Goal: Task Accomplishment & Management: Manage account settings

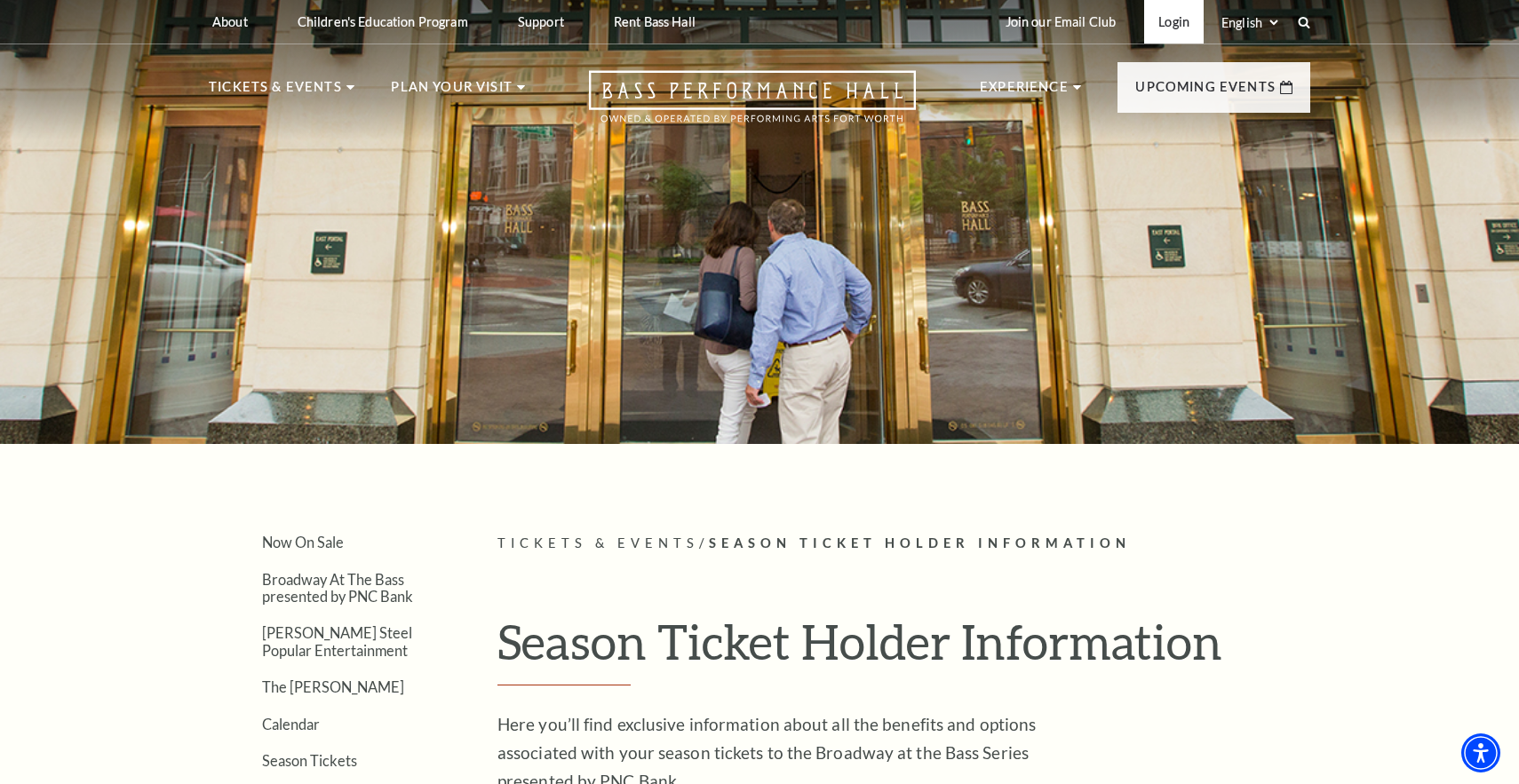
click at [1161, 22] on link "Login" at bounding box center [1173, 22] width 59 height 43
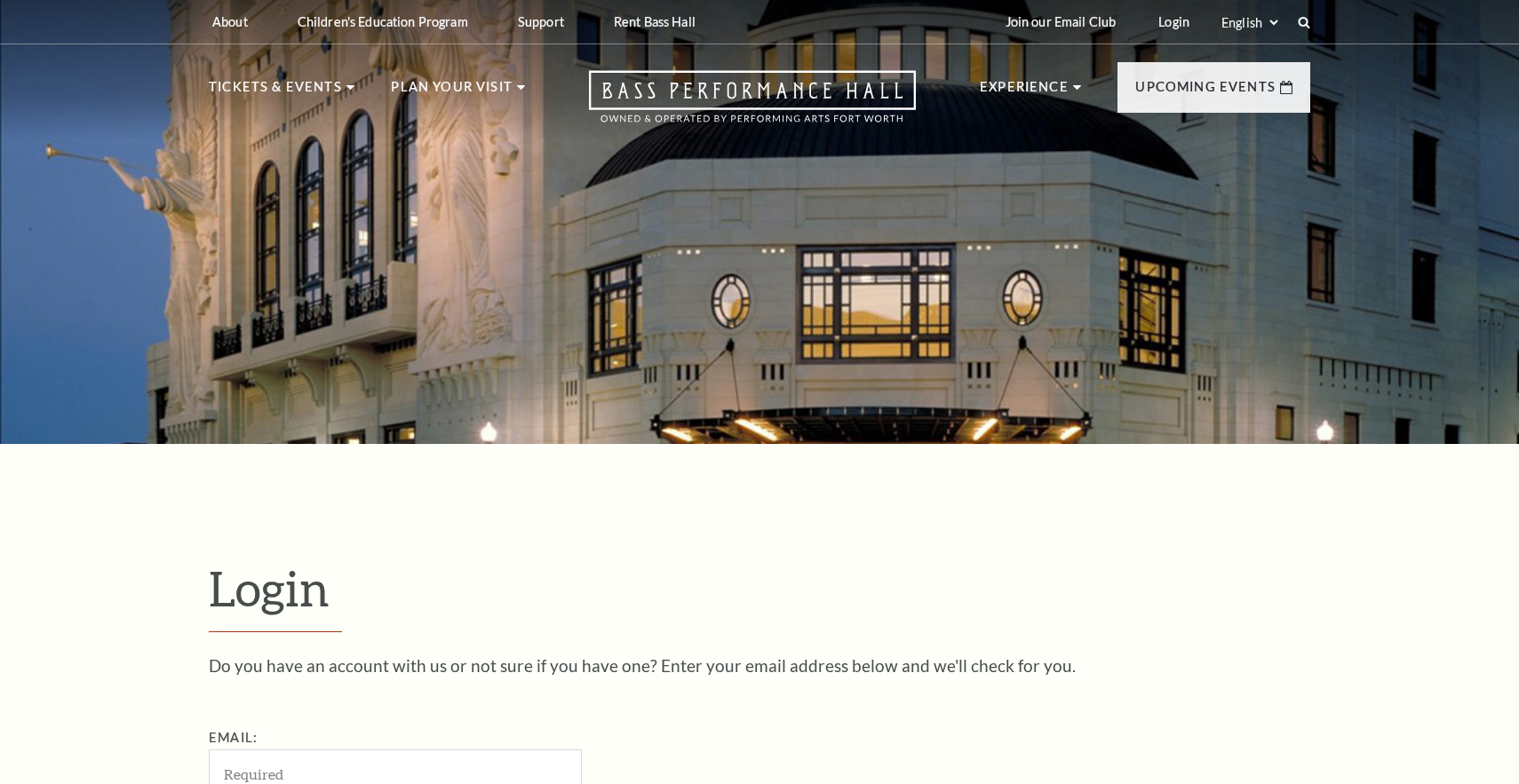
scroll to position [9, 0]
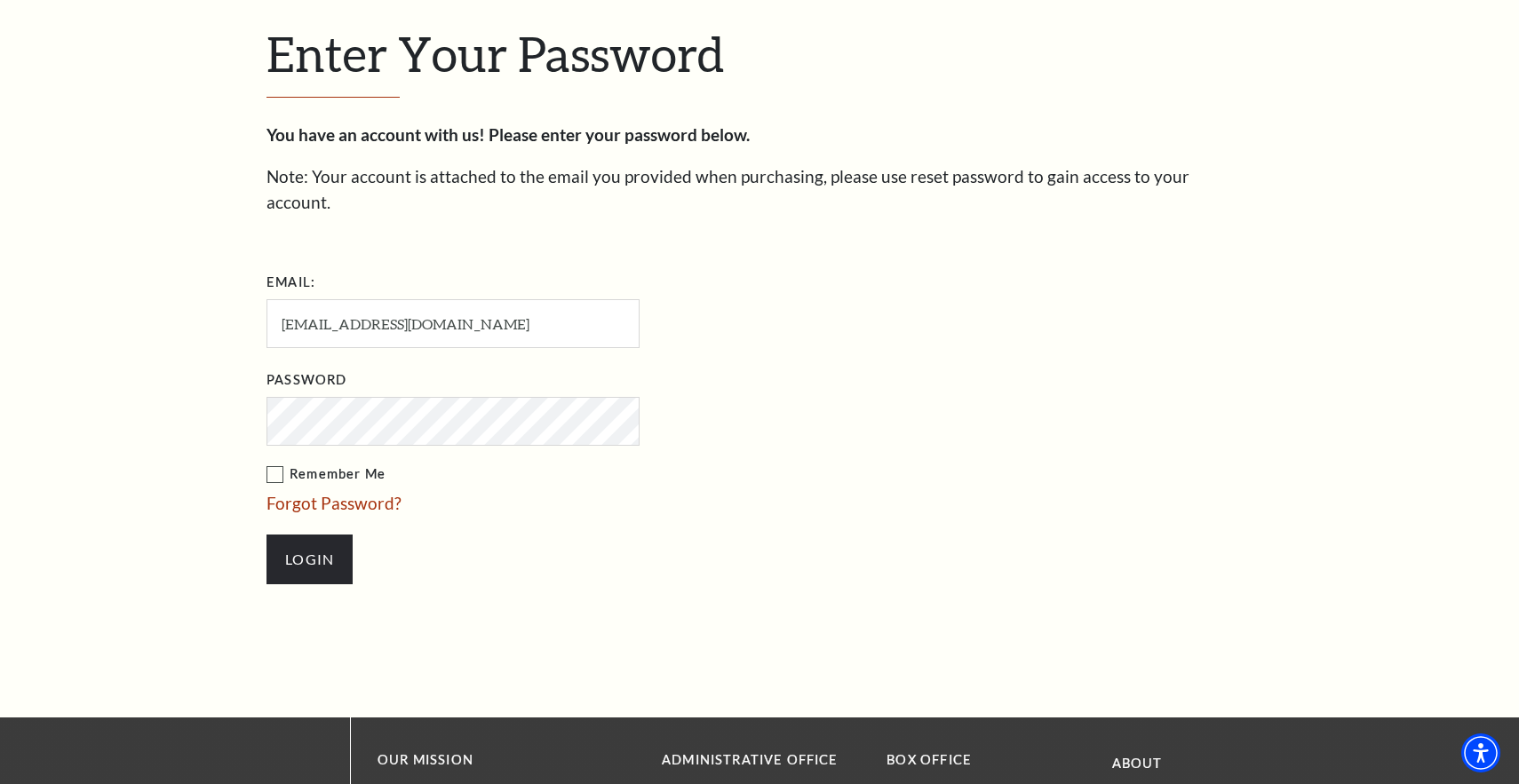
click at [309, 535] on input "Login" at bounding box center [309, 559] width 86 height 50
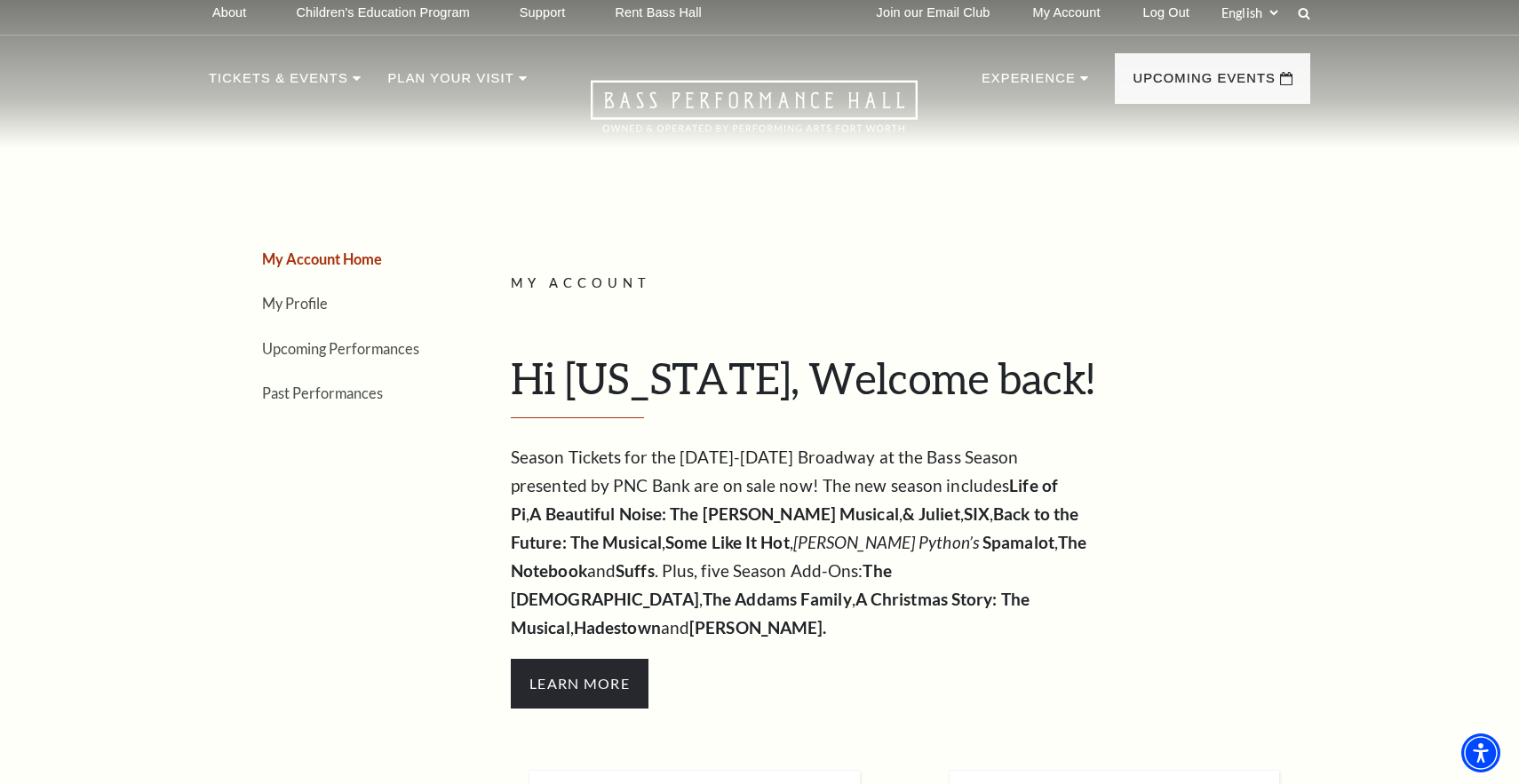
scroll to position [8, 0]
click at [299, 303] on link "My Profile" at bounding box center [295, 303] width 66 height 17
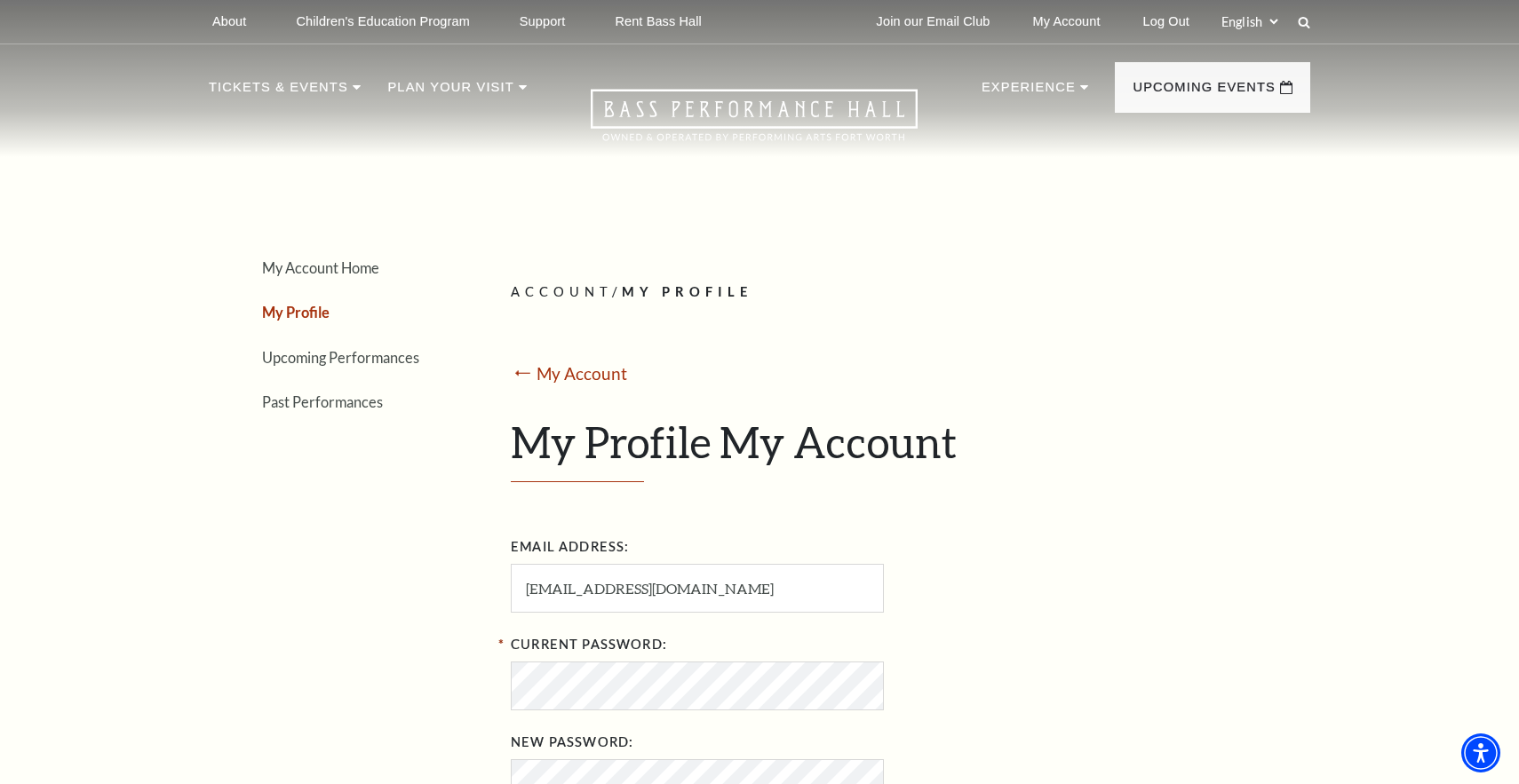
scroll to position [0, 0]
click at [274, 265] on link "My Account Home" at bounding box center [320, 267] width 118 height 17
